Goal: Navigation & Orientation: Find specific page/section

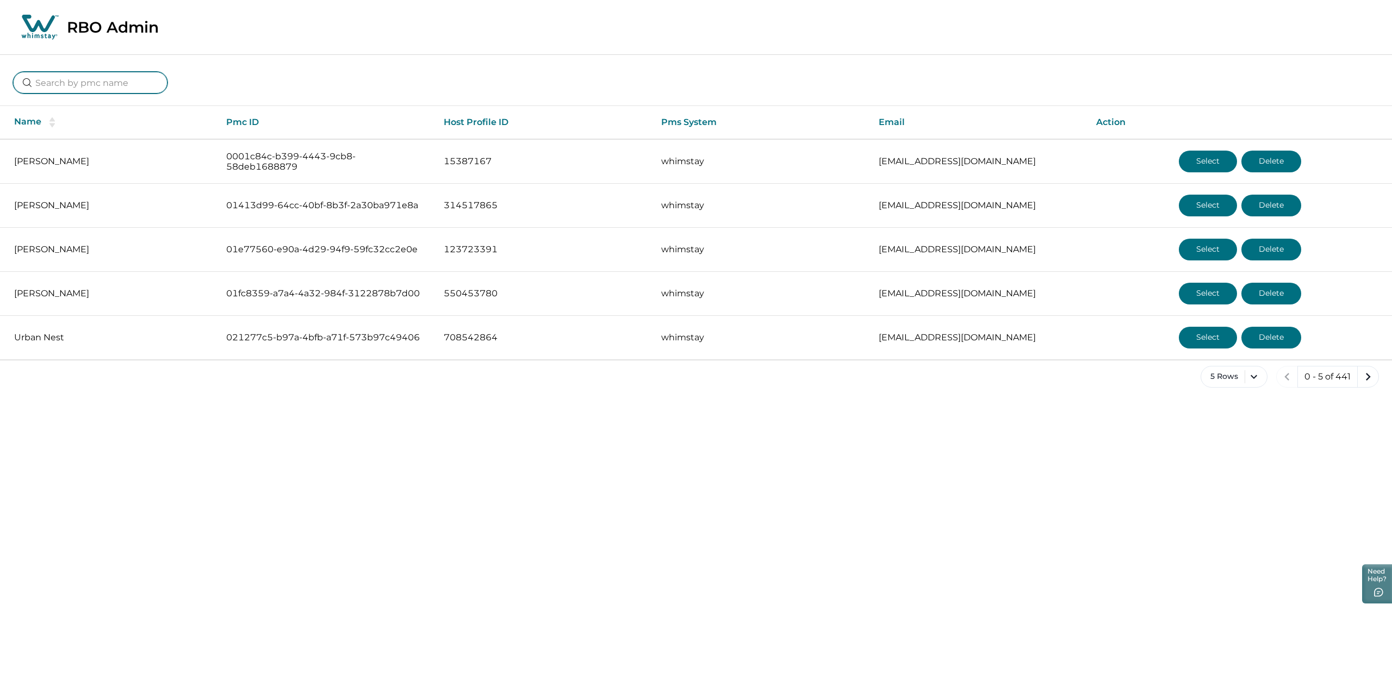
click at [40, 83] on input at bounding box center [90, 83] width 154 height 22
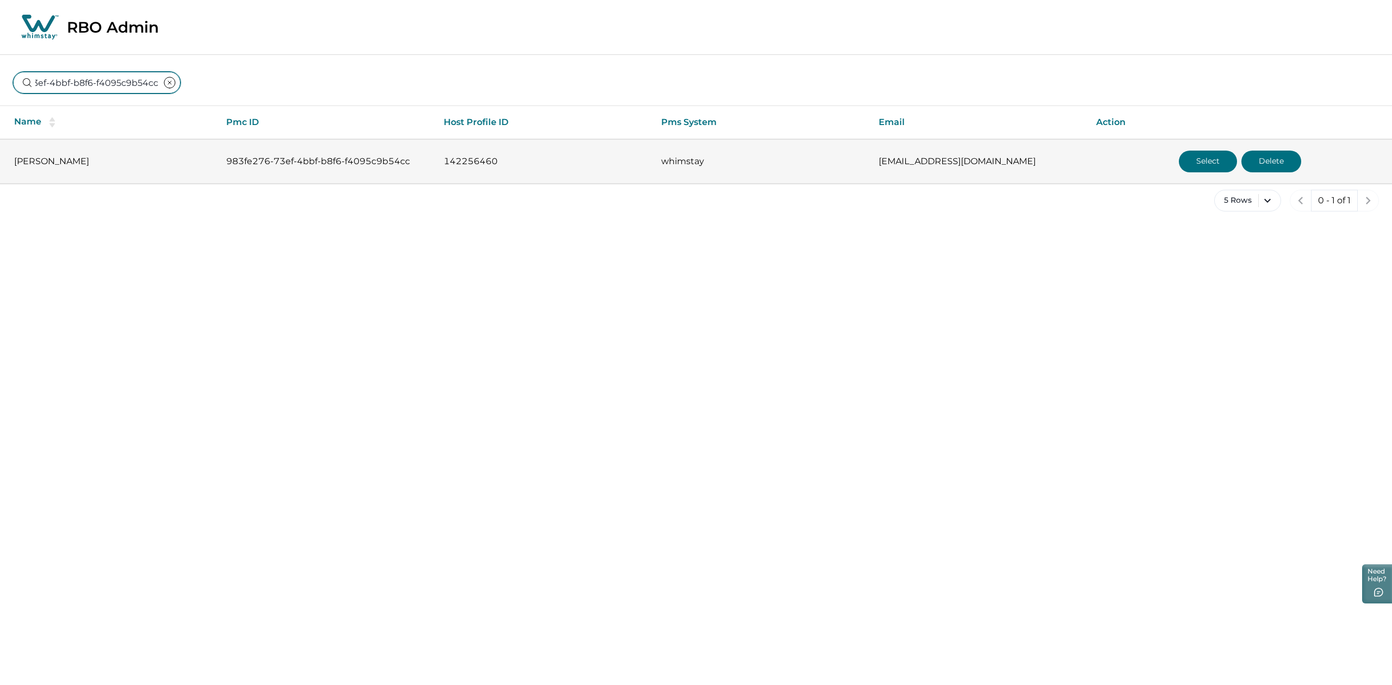
type input "983fe276-73ef-4bbf-b8f6-f4095c9b54cc"
click at [1205, 157] on button "Select" at bounding box center [1208, 162] width 58 height 22
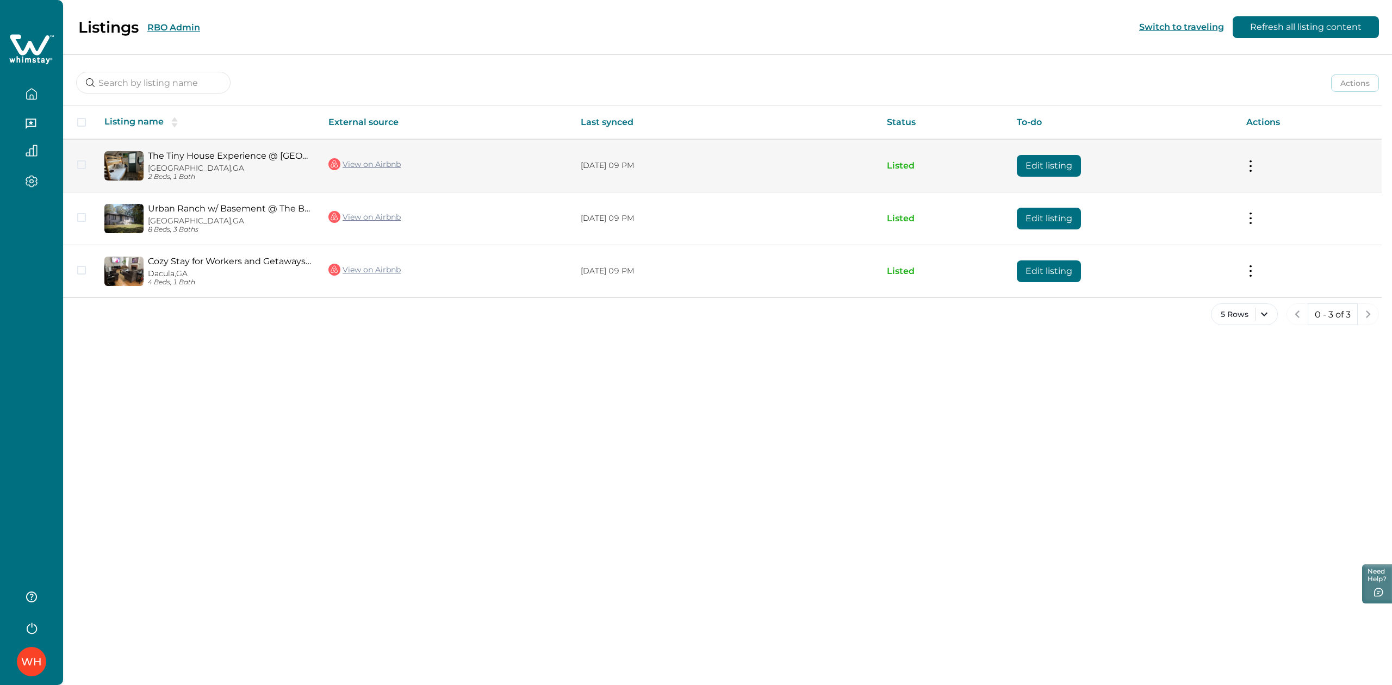
click at [359, 159] on link "View on Airbnb" at bounding box center [364, 164] width 72 height 14
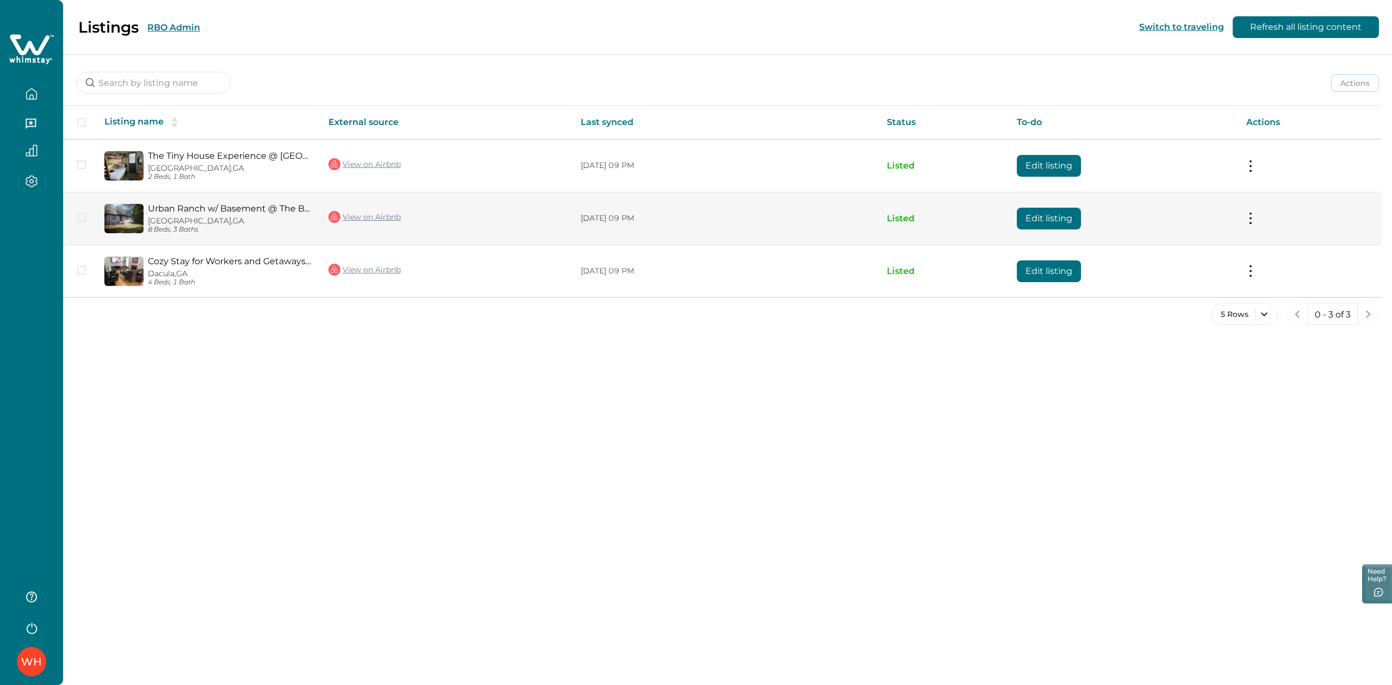
click at [374, 213] on link "View on Airbnb" at bounding box center [364, 217] width 72 height 14
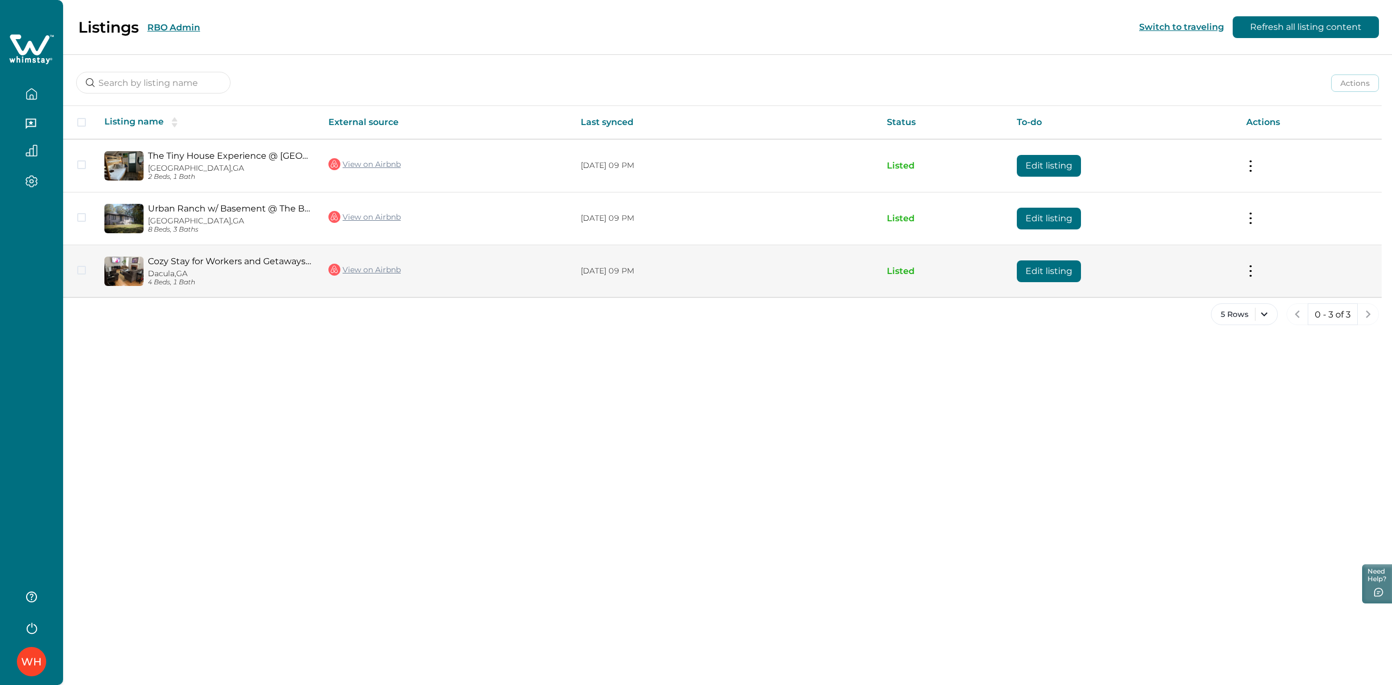
click at [349, 269] on link "View on Airbnb" at bounding box center [364, 270] width 72 height 14
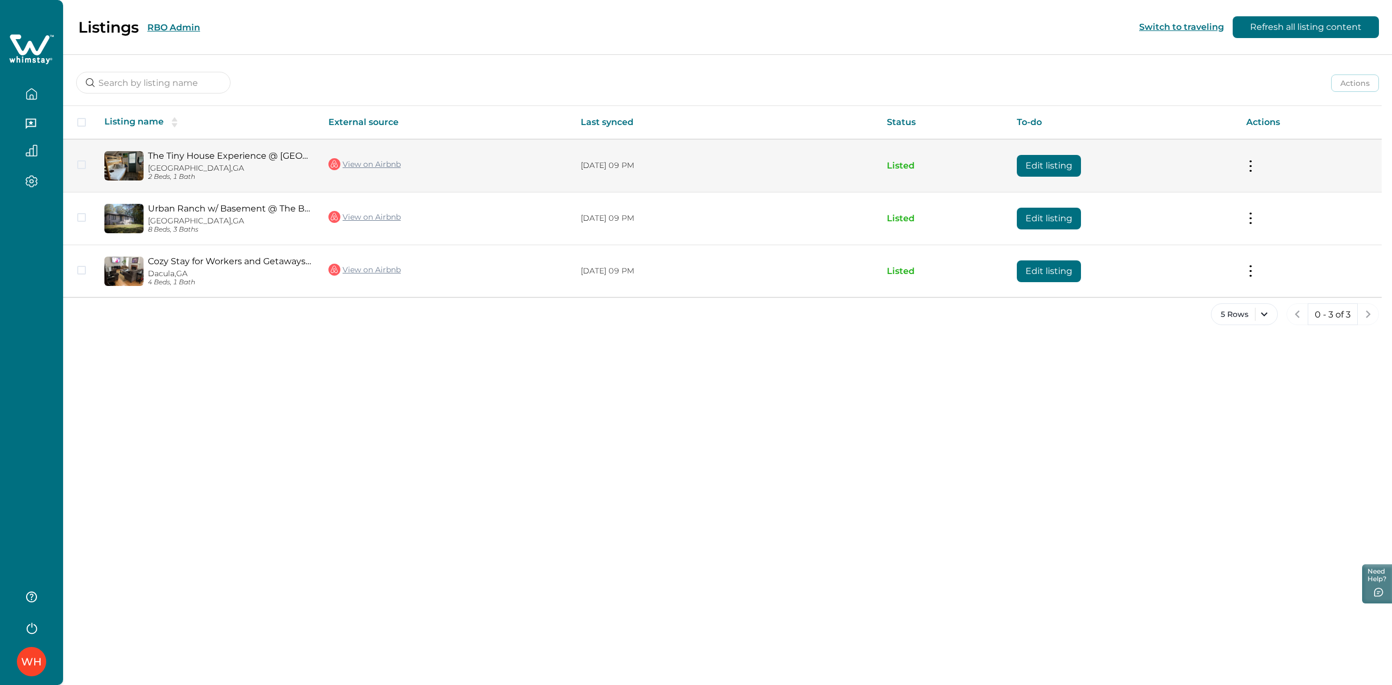
click at [240, 151] on link "The Tiny House Experience @ [GEOGRAPHIC_DATA], [GEOGRAPHIC_DATA]" at bounding box center [229, 156] width 163 height 10
